Goal: Complete application form

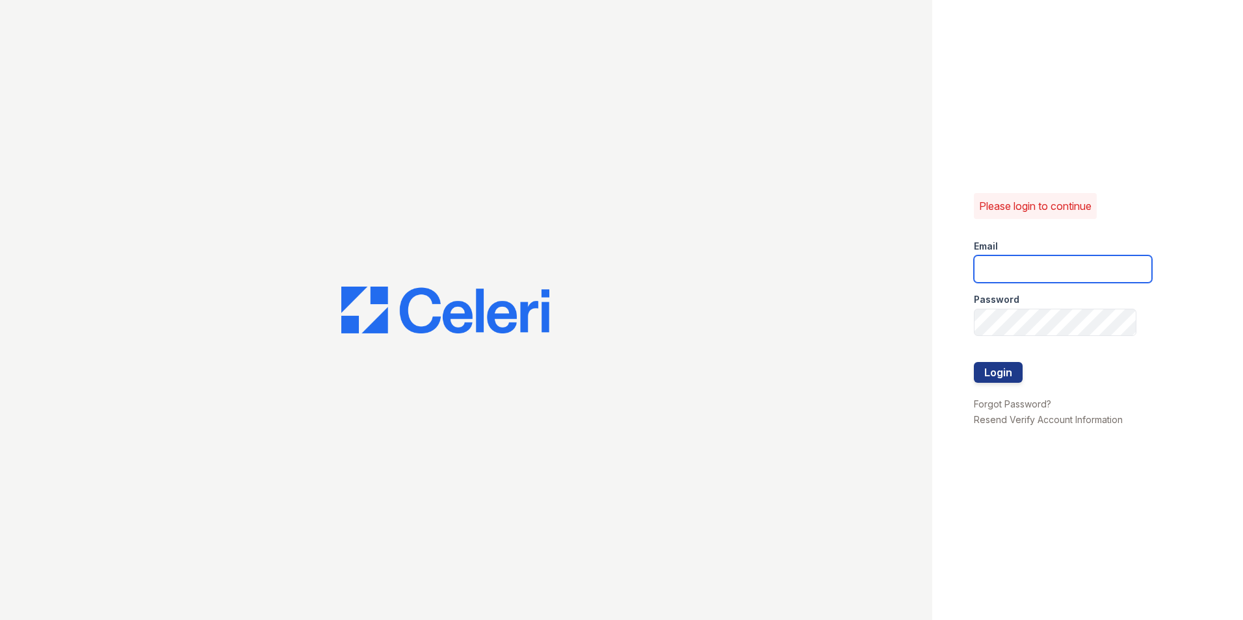
type input "[EMAIL_ADDRESS][DOMAIN_NAME]"
drag, startPoint x: 967, startPoint y: 371, endPoint x: 981, endPoint y: 368, distance: 14.7
click at [967, 371] on div "Please login to continue Email [EMAIL_ADDRESS][DOMAIN_NAME] Password Login Forg…" at bounding box center [1087, 310] width 311 height 620
click at [982, 368] on button "Login" at bounding box center [998, 372] width 49 height 21
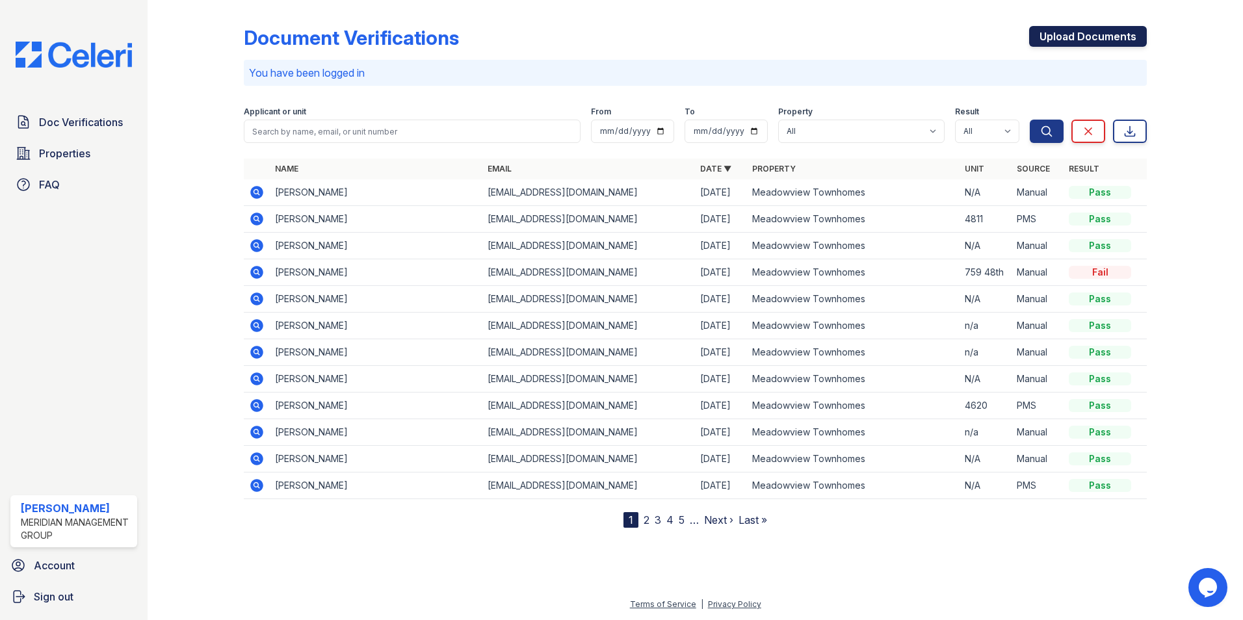
click at [1071, 29] on link "Upload Documents" at bounding box center [1088, 36] width 118 height 21
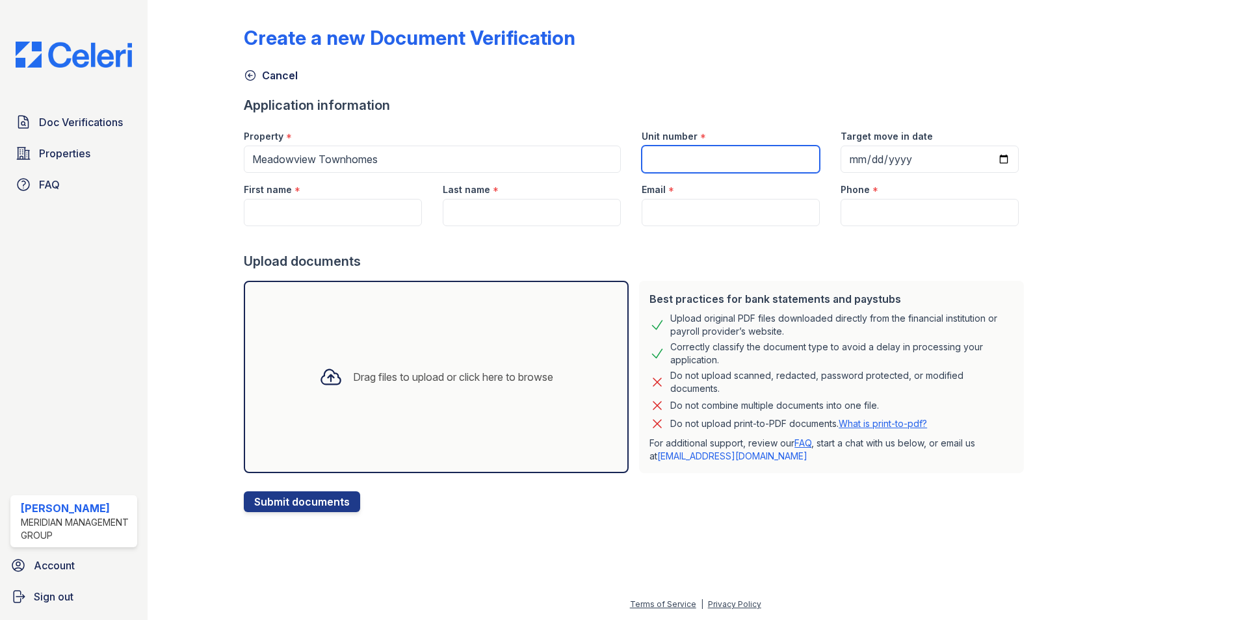
click at [642, 161] on input "Unit number" at bounding box center [731, 159] width 178 height 27
type input "n/a"
click at [358, 211] on input "First name" at bounding box center [333, 212] width 178 height 27
type input "jaylin"
click at [527, 209] on input "Last name" at bounding box center [532, 212] width 178 height 27
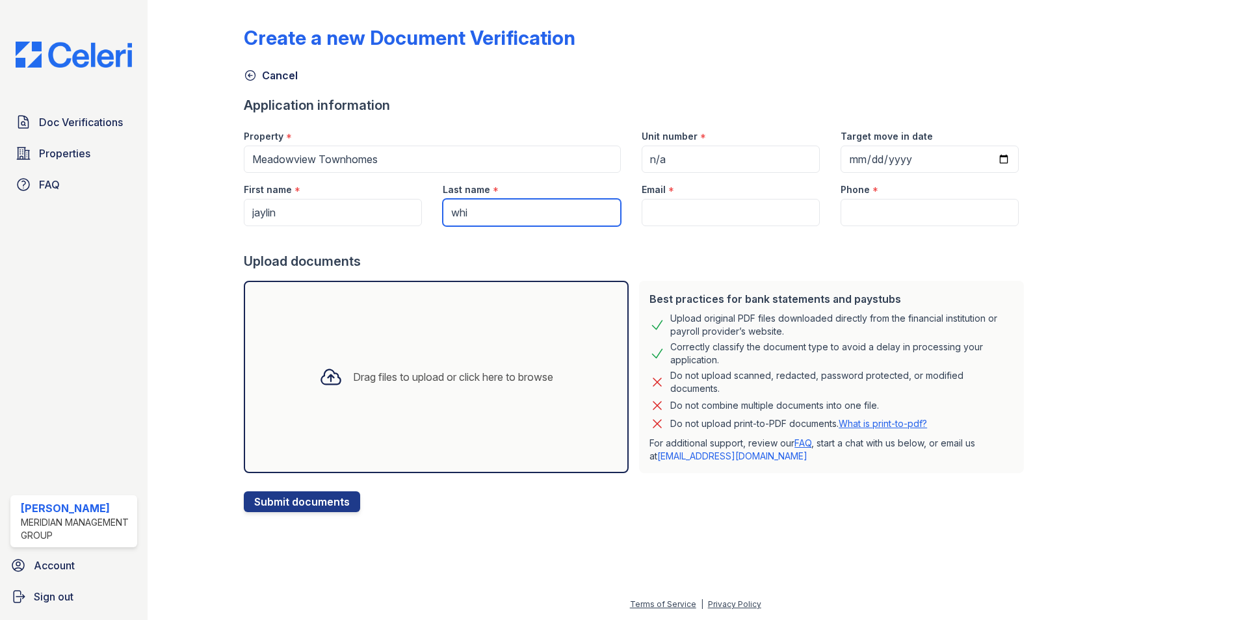
type input "White"
type input "bokillajns@gmail.com"
type input "7576080965"
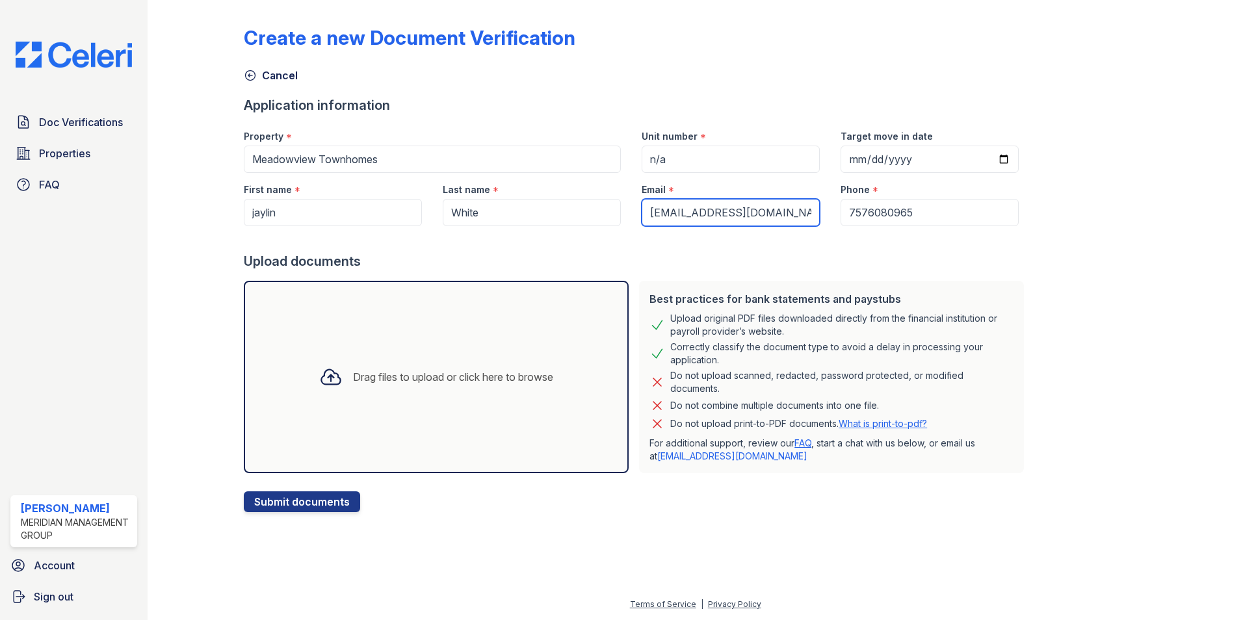
click at [657, 205] on input "bokillajns@gmail.com" at bounding box center [731, 212] width 178 height 27
click at [431, 382] on div "Drag files to upload or click here to browse" at bounding box center [453, 377] width 200 height 16
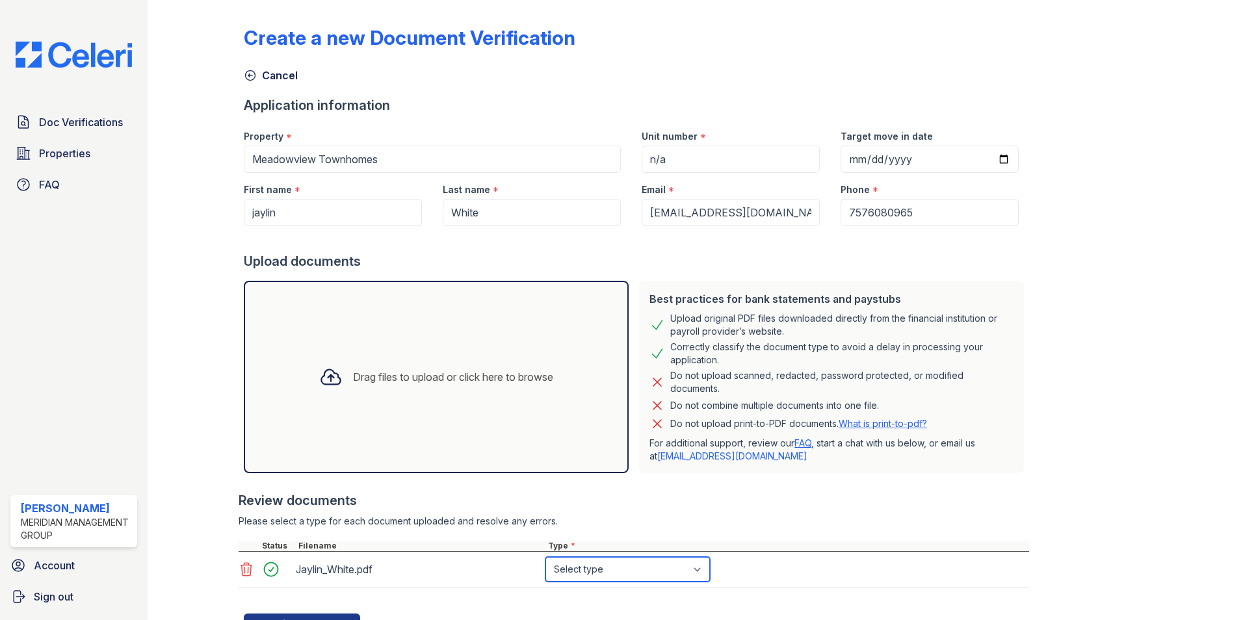
click at [599, 571] on select "Select type Paystub Bank Statement Offer Letter Tax Documents Benefit Award Let…" at bounding box center [627, 569] width 164 height 25
select select "paystub"
click at [545, 557] on select "Select type Paystub Bank Statement Offer Letter Tax Documents Benefit Award Let…" at bounding box center [627, 569] width 164 height 25
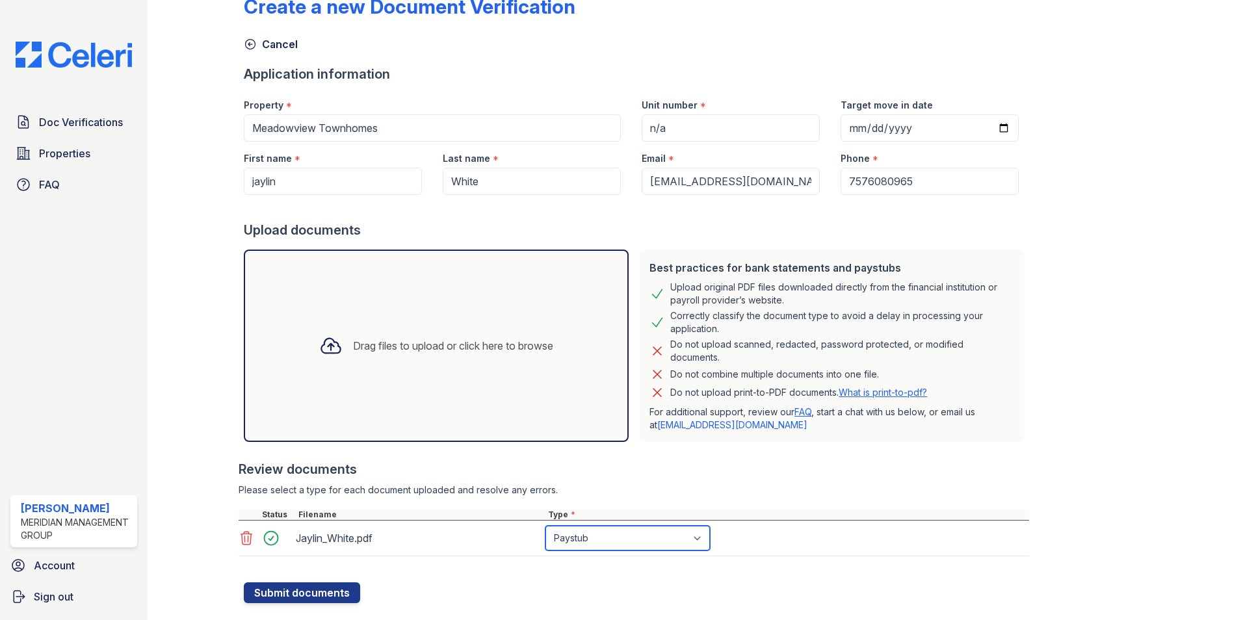
scroll to position [59, 0]
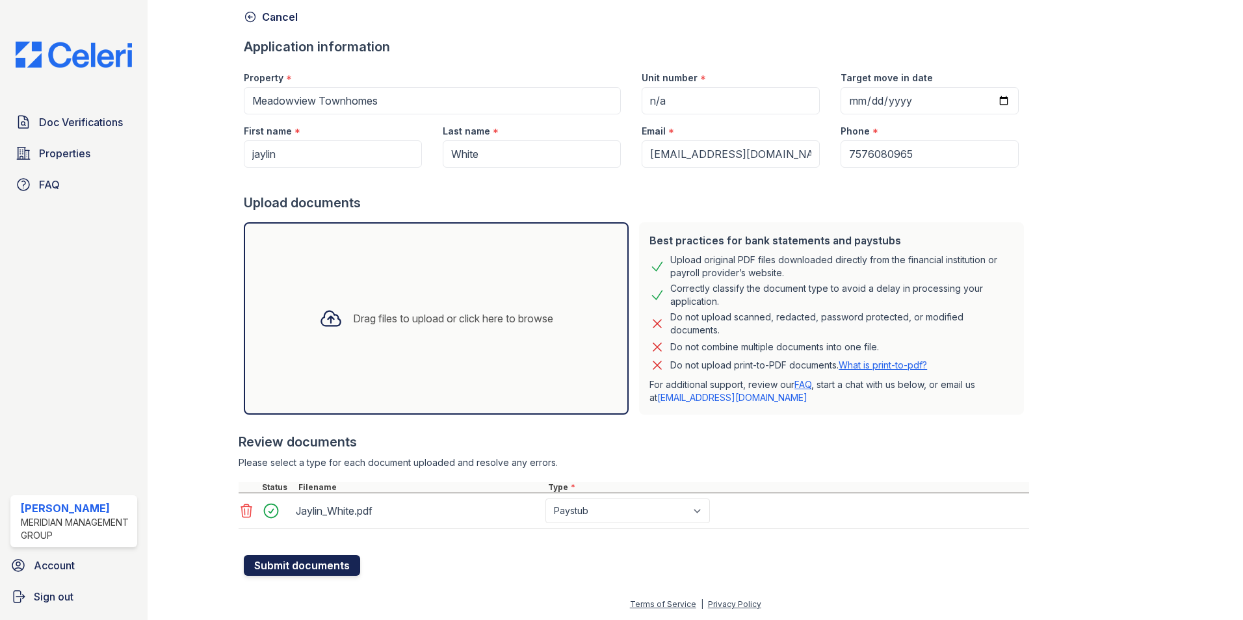
click at [330, 563] on button "Submit documents" at bounding box center [302, 565] width 116 height 21
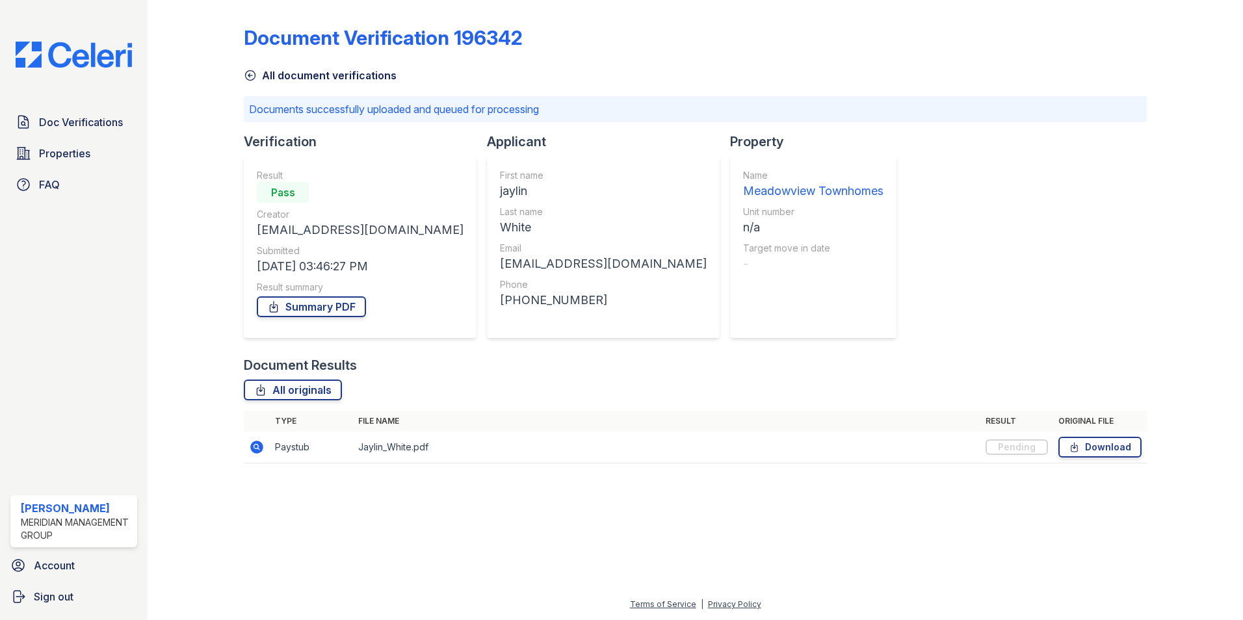
click at [259, 451] on icon at bounding box center [256, 447] width 13 height 13
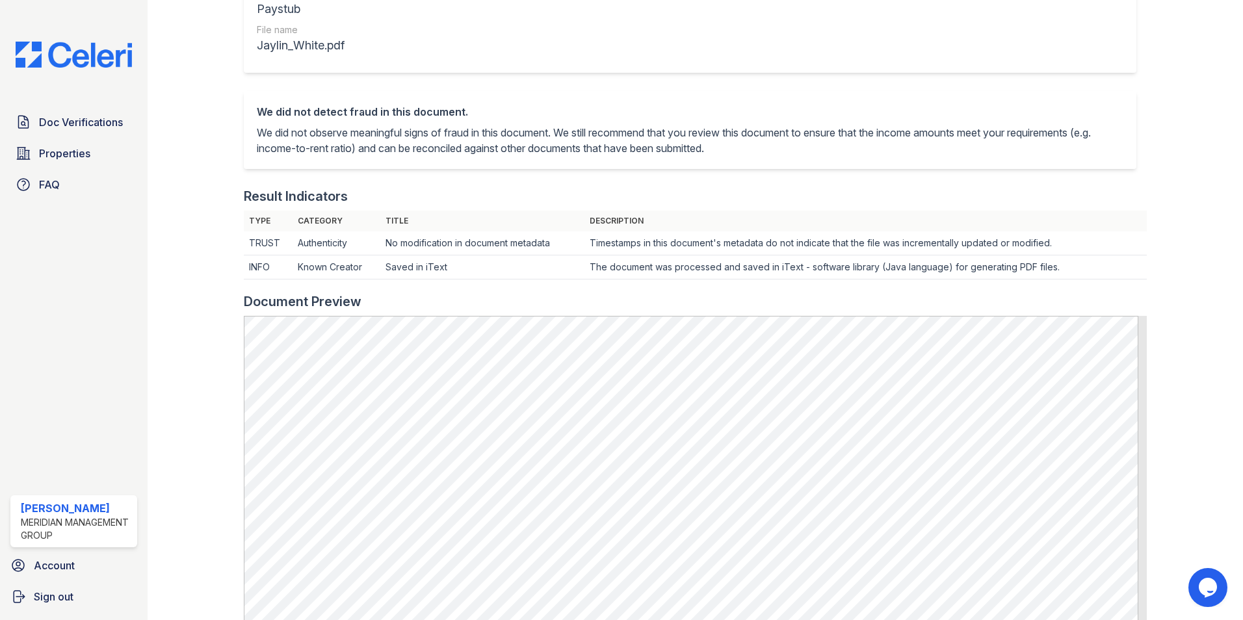
scroll to position [455, 0]
